Goal: Information Seeking & Learning: Check status

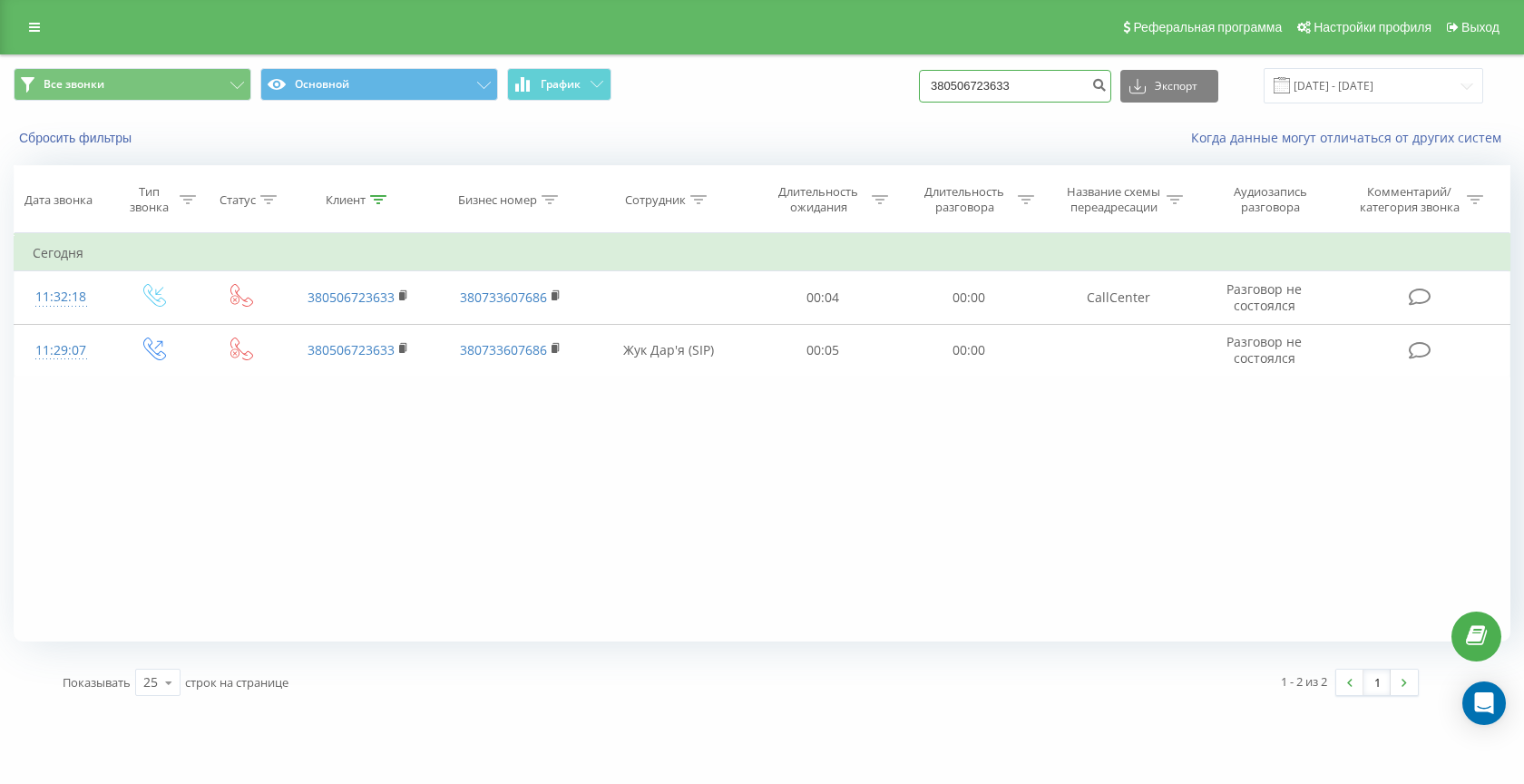
click at [1023, 98] on input "380506723633" at bounding box center [1015, 86] width 192 height 33
paste input "490691"
type input "380506490691"
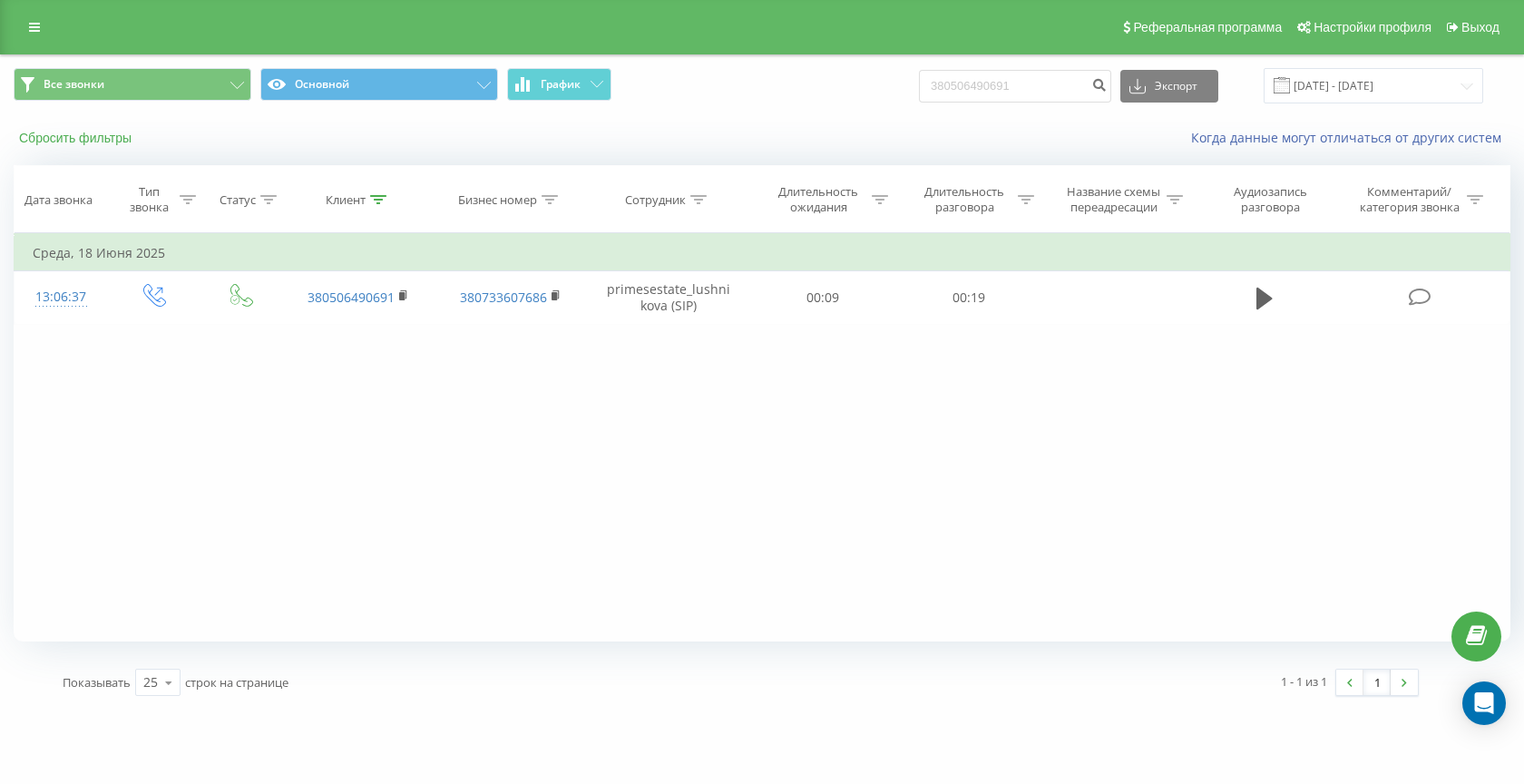
click at [80, 132] on button "Сбросить фильтры" at bounding box center [77, 137] width 127 height 16
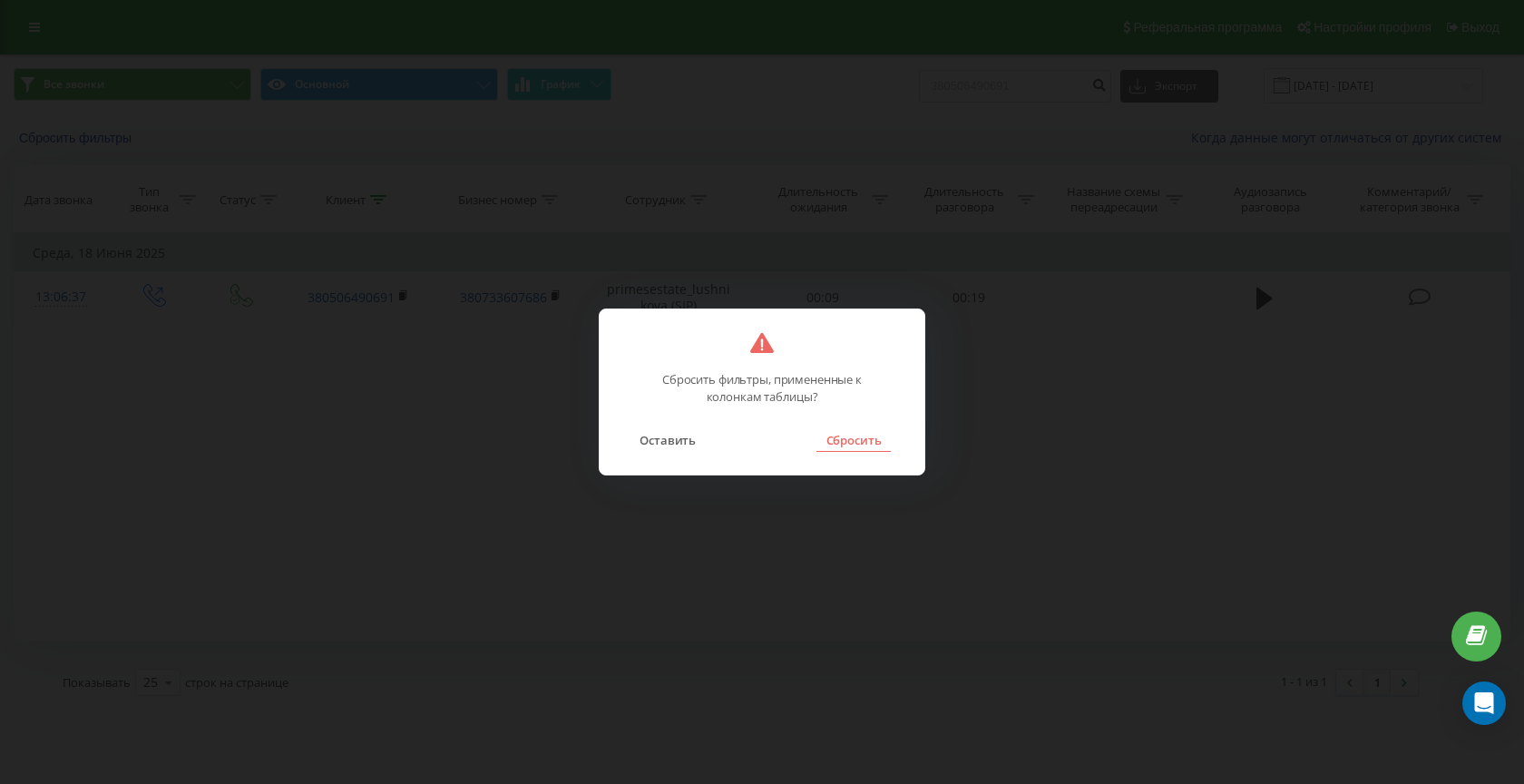
click at [850, 440] on button "Сбросить" at bounding box center [853, 440] width 74 height 24
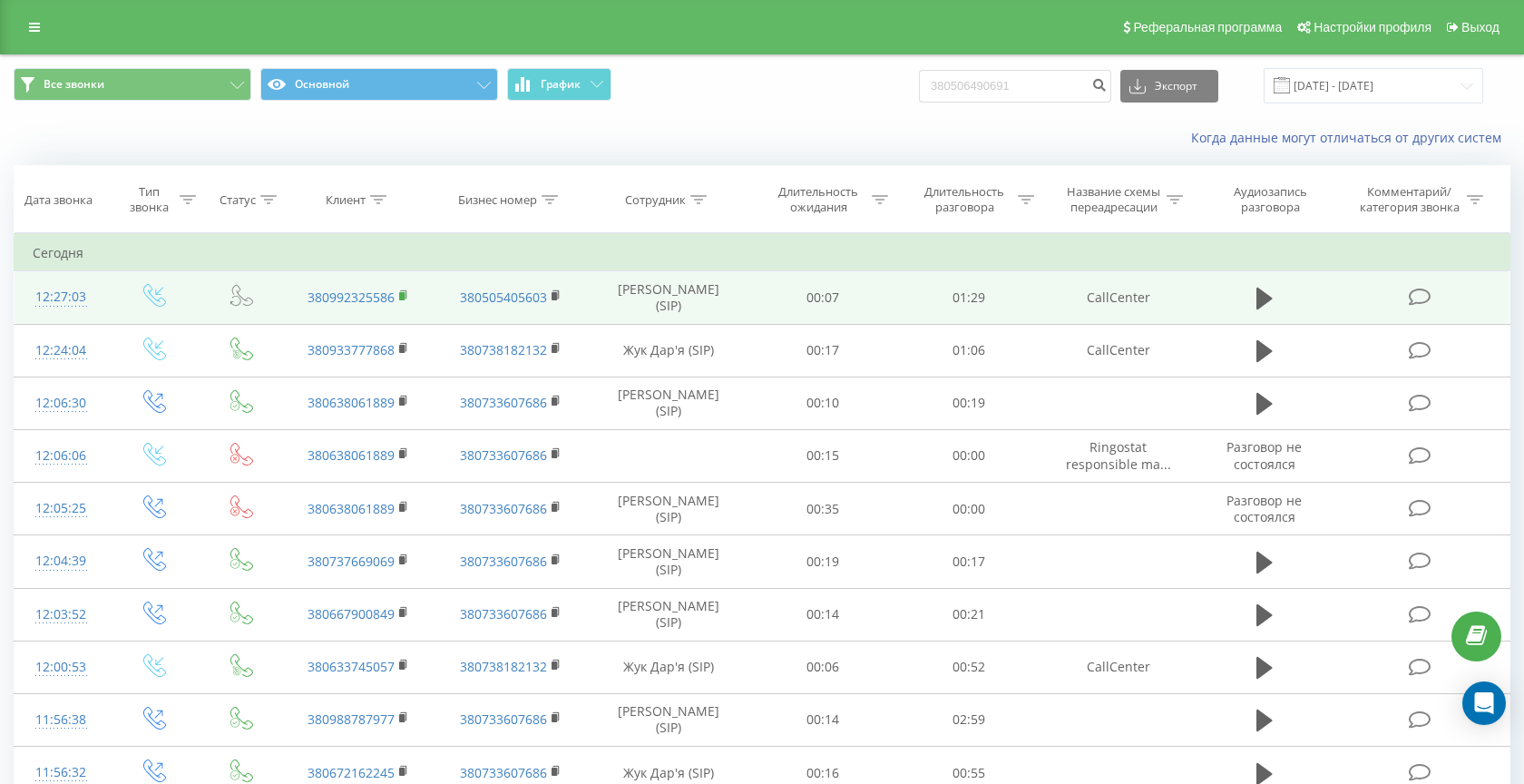
click at [402, 296] on rect at bounding box center [402, 296] width 6 height 9
click at [401, 296] on rect at bounding box center [402, 296] width 6 height 9
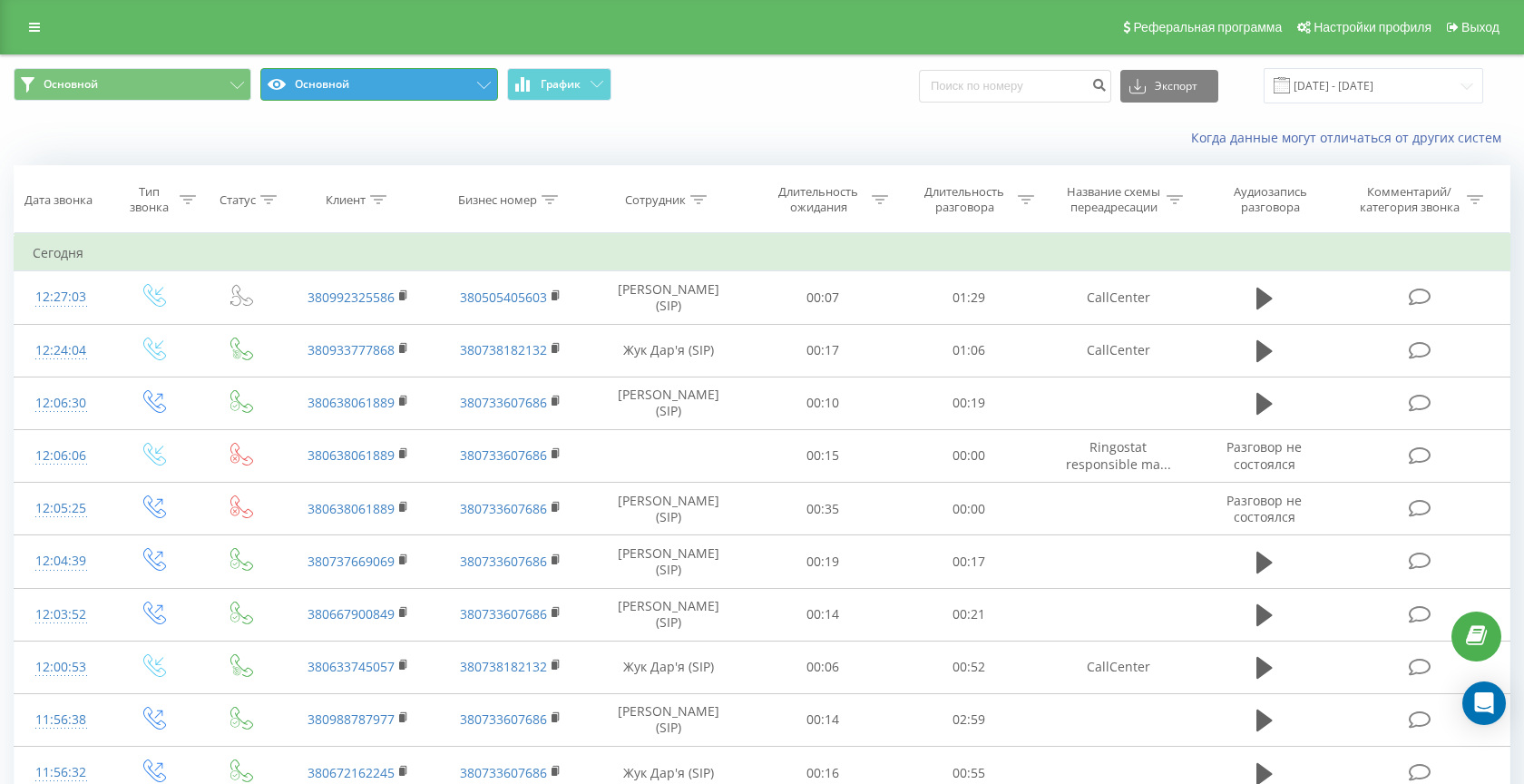
click at [401, 79] on button "Основной" at bounding box center [379, 84] width 238 height 33
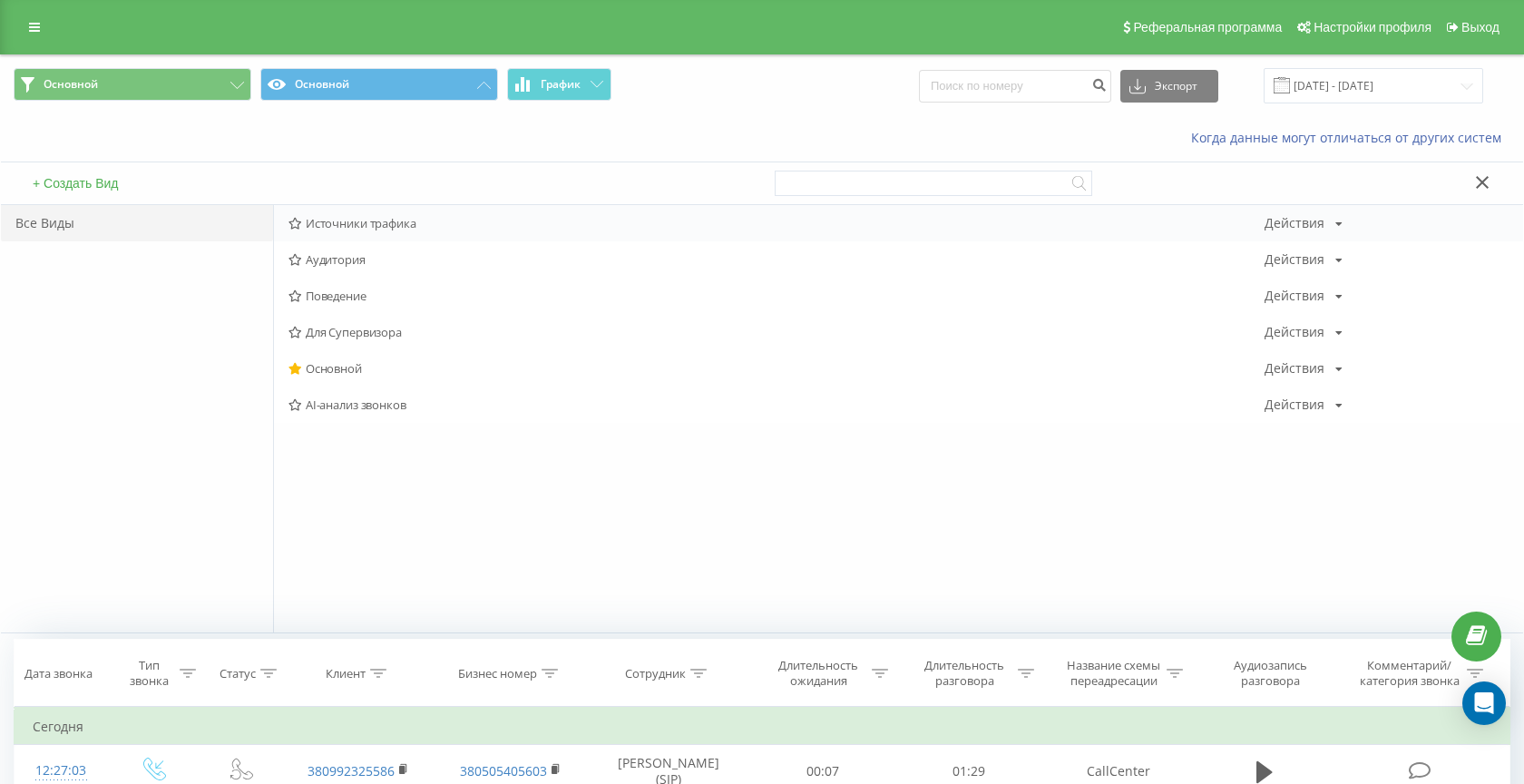
click at [361, 225] on span "Источники трафика" at bounding box center [776, 223] width 976 height 12
